Goal: Task Accomplishment & Management: Complete application form

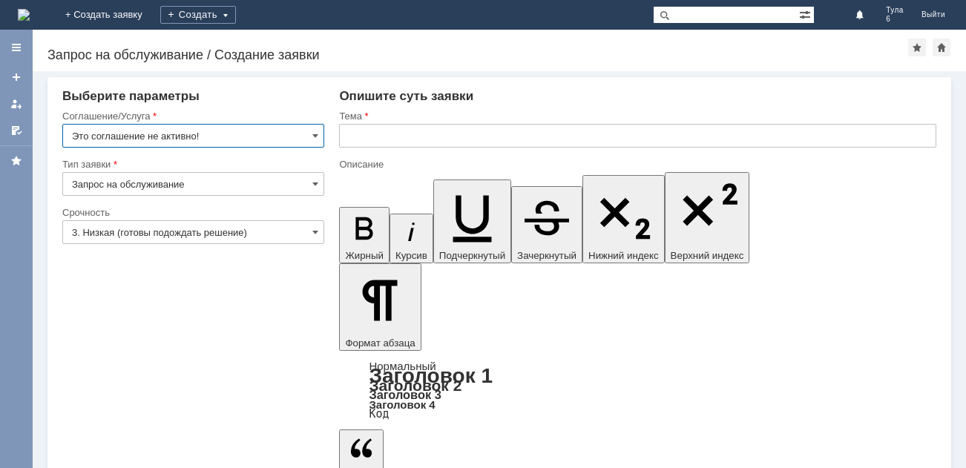
click at [149, 230] on input "3. Низкая (готовы подождать решение)" at bounding box center [193, 232] width 262 height 24
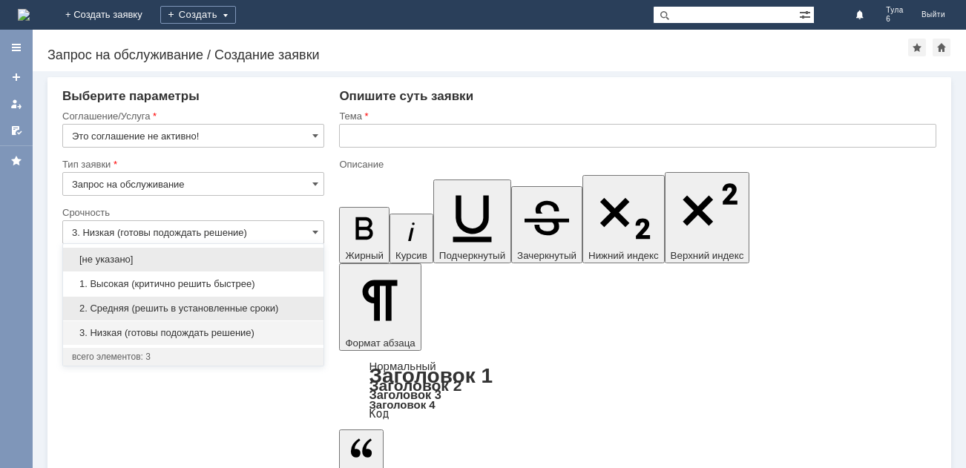
click at [149, 305] on span "2. Средняя (решить в установленные сроки)" at bounding box center [193, 309] width 242 height 12
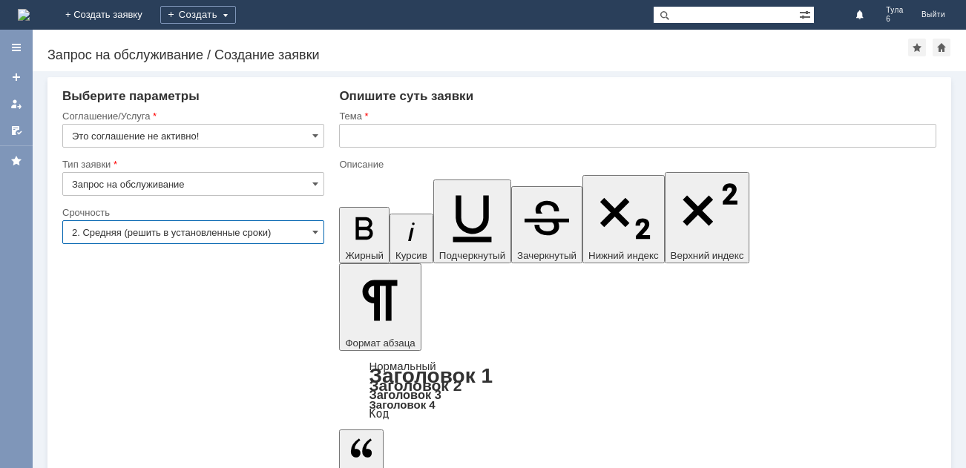
type input "2. Средняя (решить в установленные сроки)"
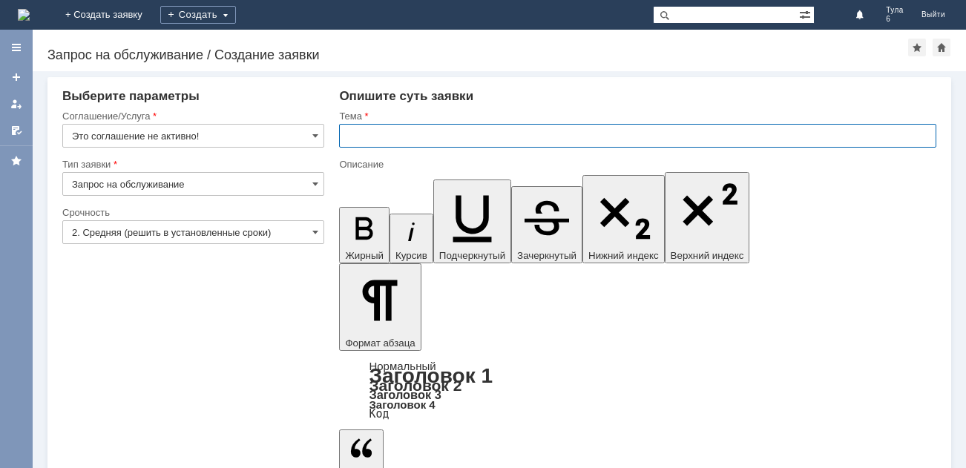
click at [372, 133] on input "text" at bounding box center [637, 136] width 597 height 24
type input "ОТЛ. ЧЕКИ ЗА [DATE]"
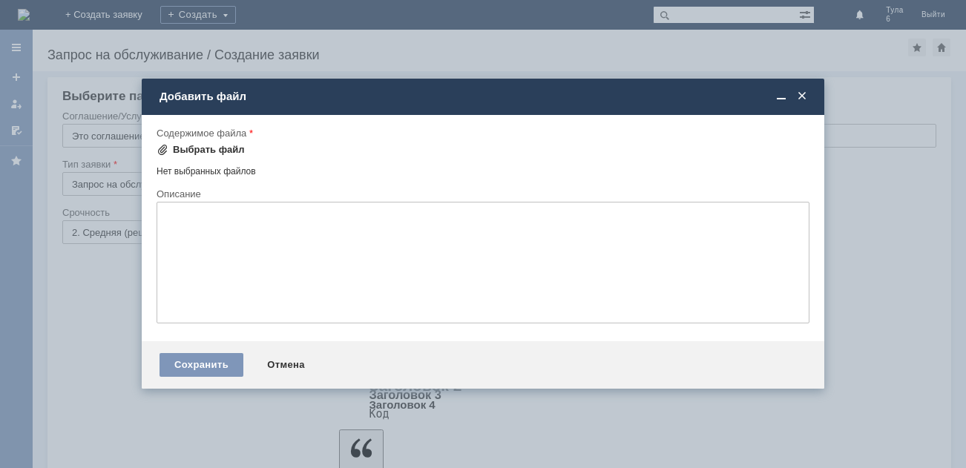
click at [168, 148] on span at bounding box center [162, 150] width 12 height 12
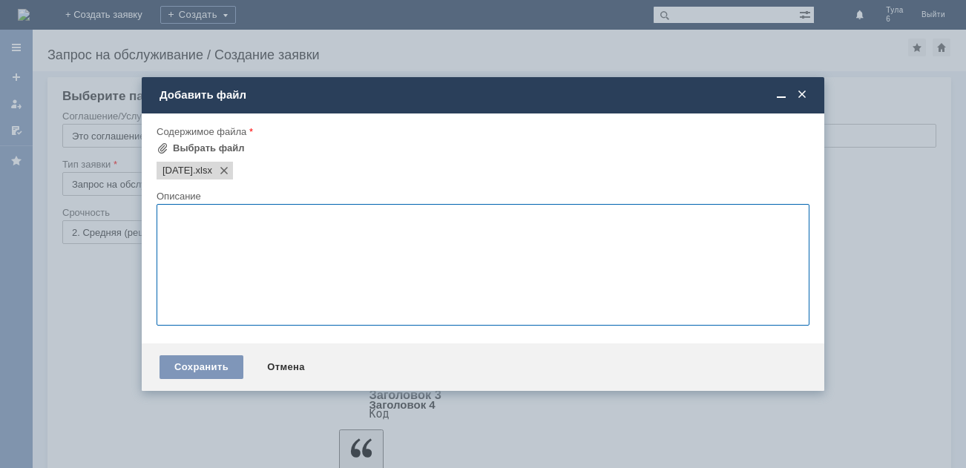
click at [183, 225] on textarea at bounding box center [482, 265] width 653 height 122
type textarea "ОТЛ.ЧЕКИ"
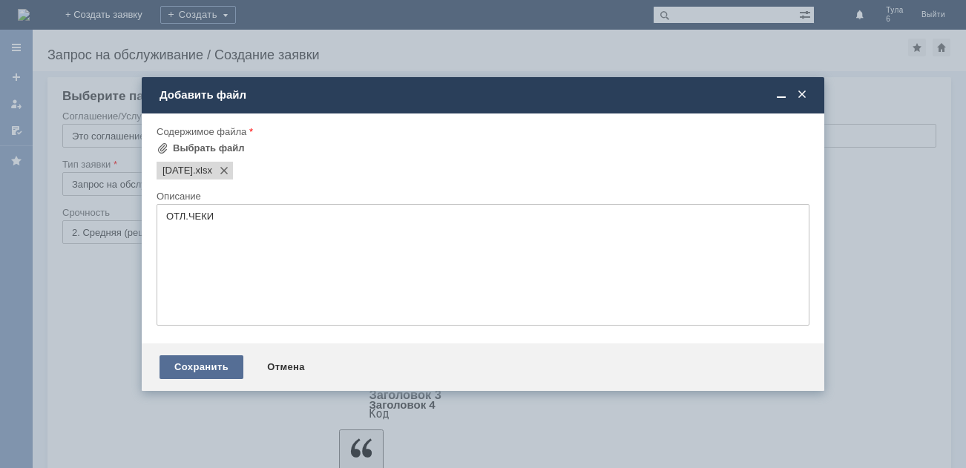
click at [185, 363] on div "Сохранить" at bounding box center [201, 367] width 84 height 24
